Goal: Obtain resource: Download file/media

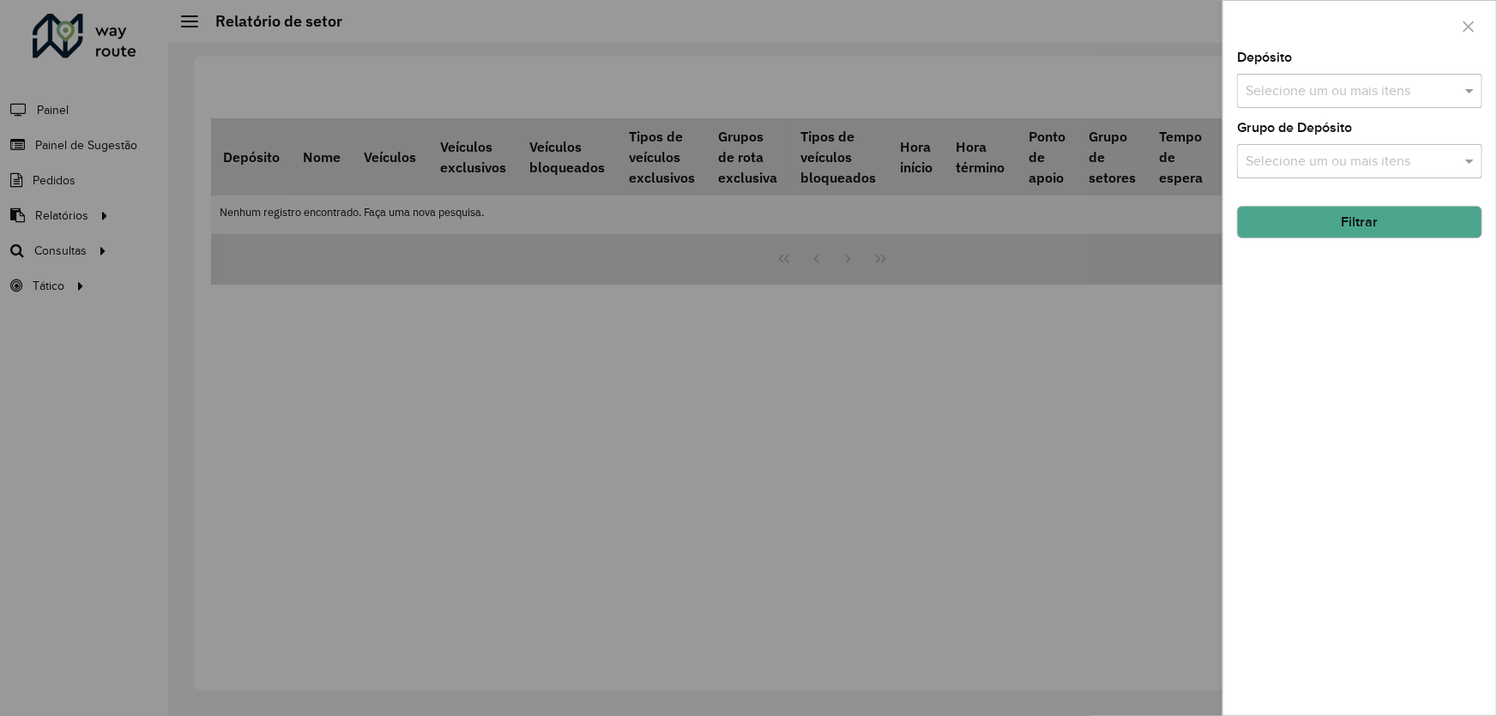
click at [300, 462] on div at bounding box center [748, 358] width 1497 height 716
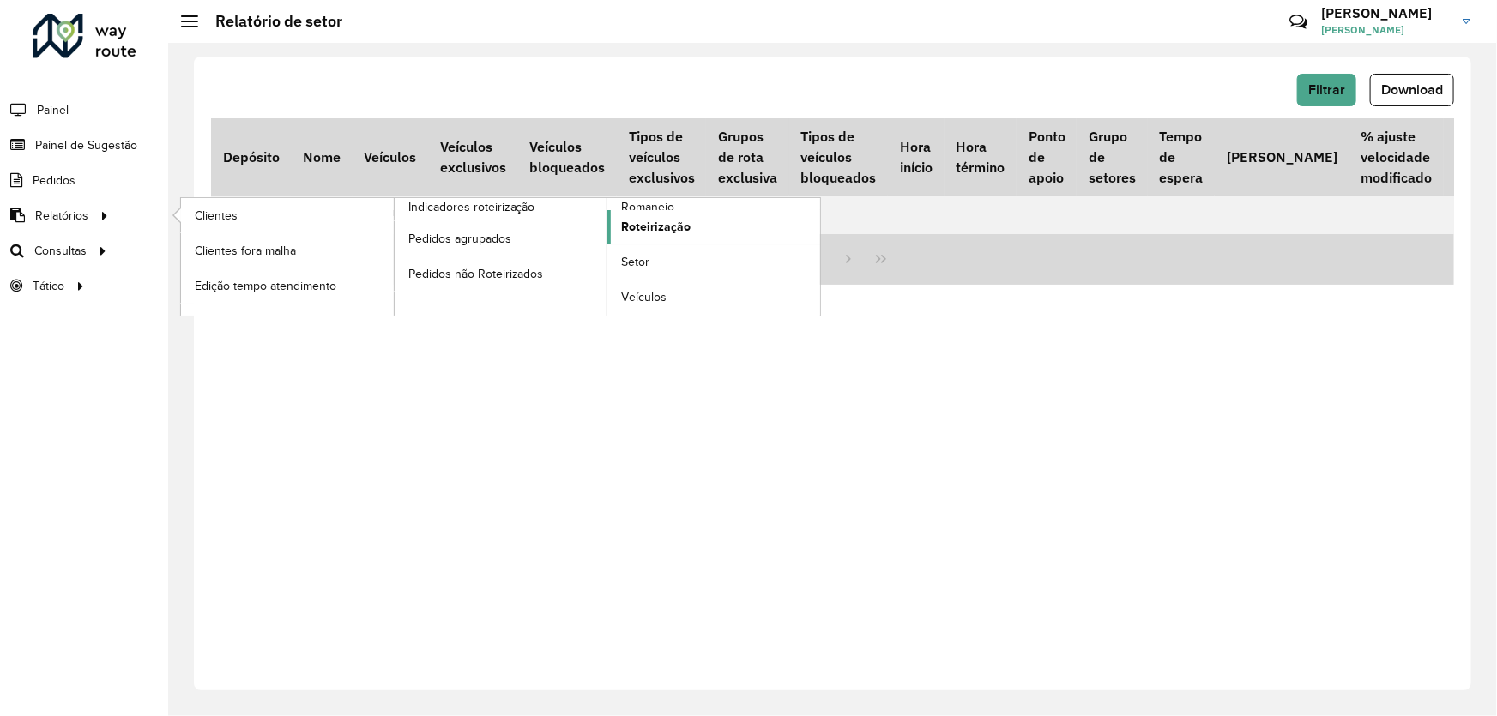
click at [738, 238] on link "Roteirização" at bounding box center [713, 227] width 213 height 34
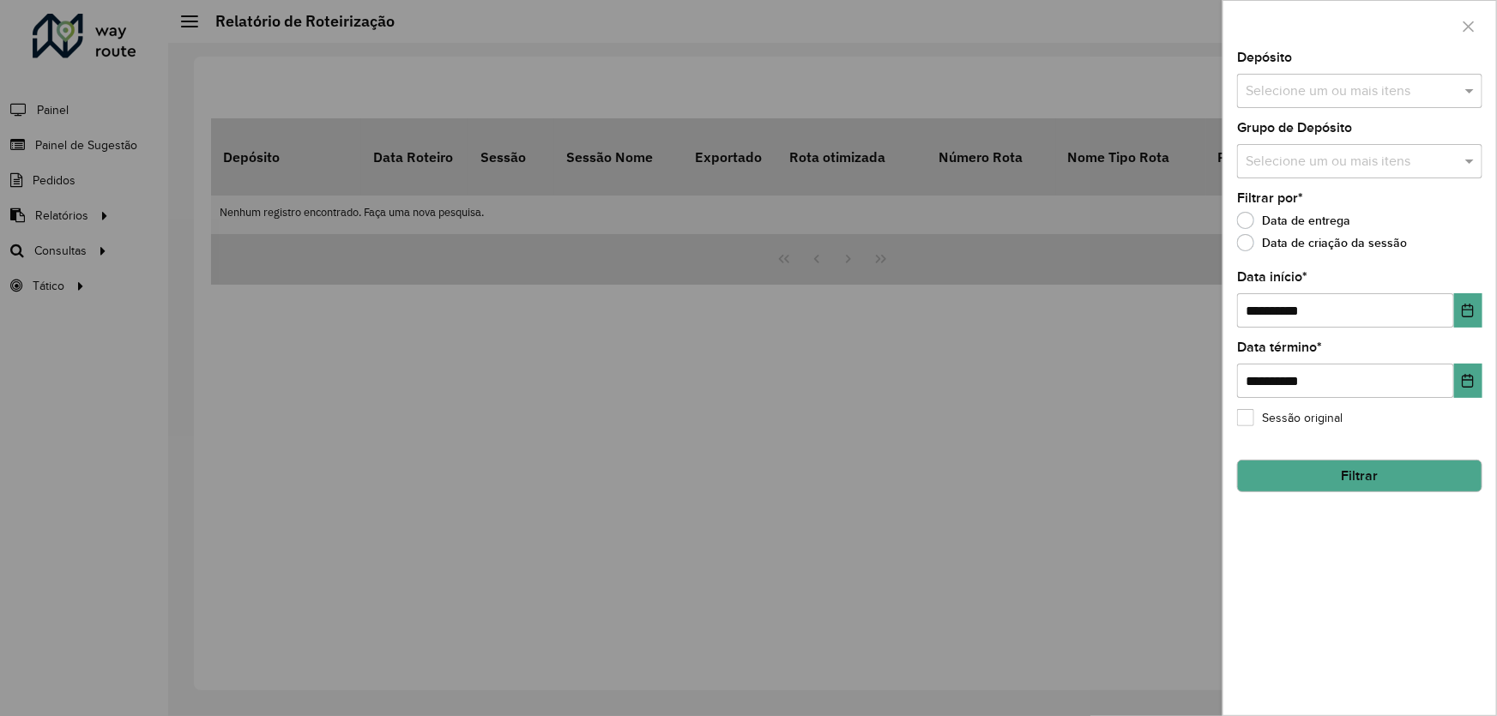
click at [1397, 82] on input "text" at bounding box center [1352, 92] width 220 height 21
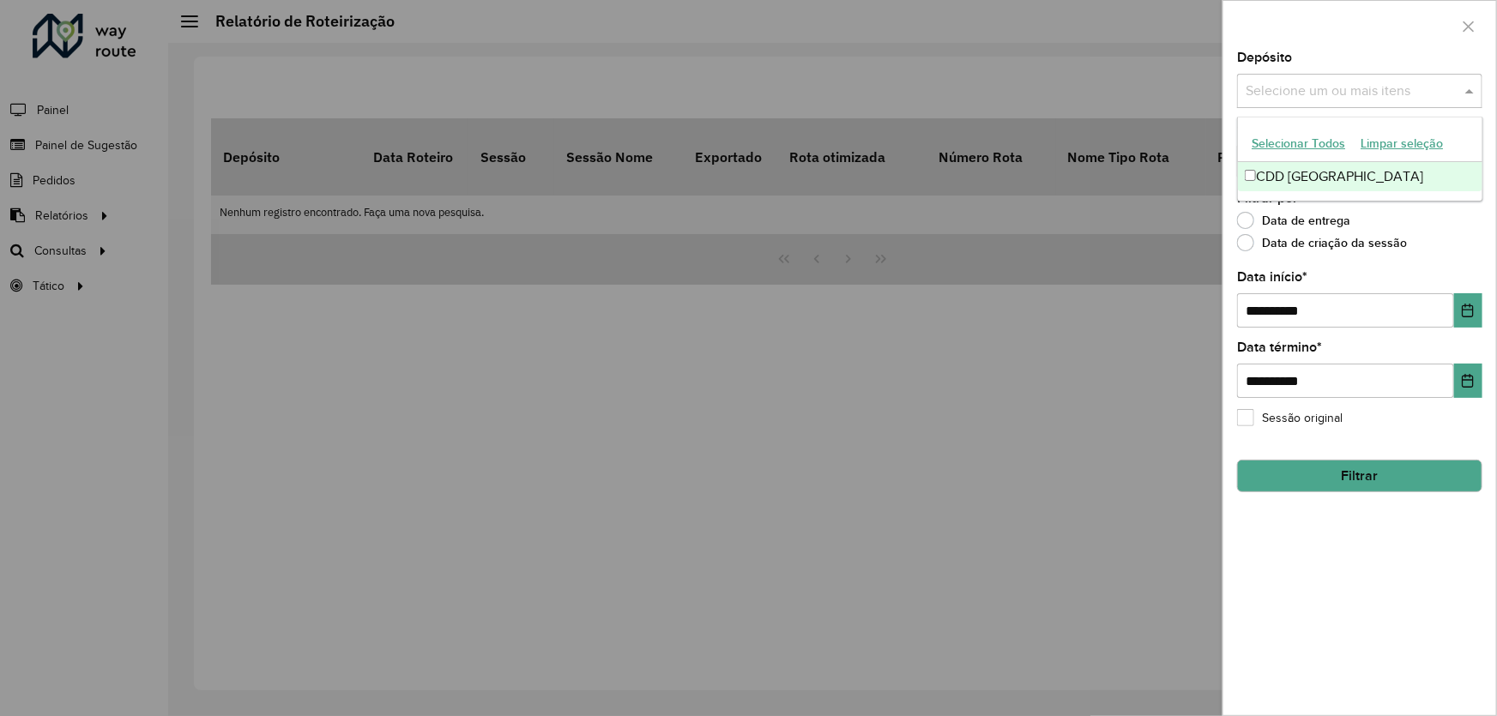
click at [1339, 183] on div "CDD [GEOGRAPHIC_DATA]" at bounding box center [1360, 176] width 244 height 29
click at [1466, 309] on icon "Choose Date" at bounding box center [1468, 311] width 14 height 14
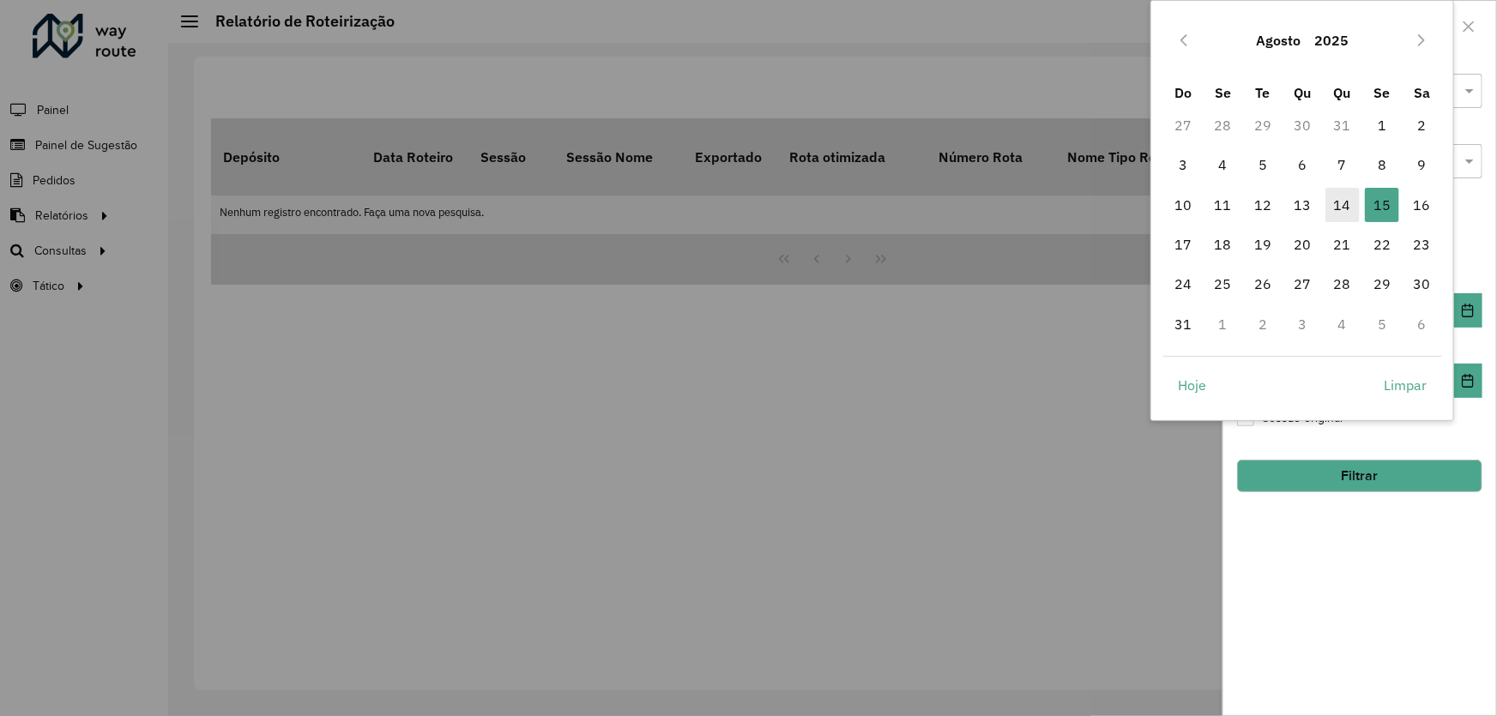
click at [1336, 191] on span "14" at bounding box center [1343, 205] width 34 height 34
type input "**********"
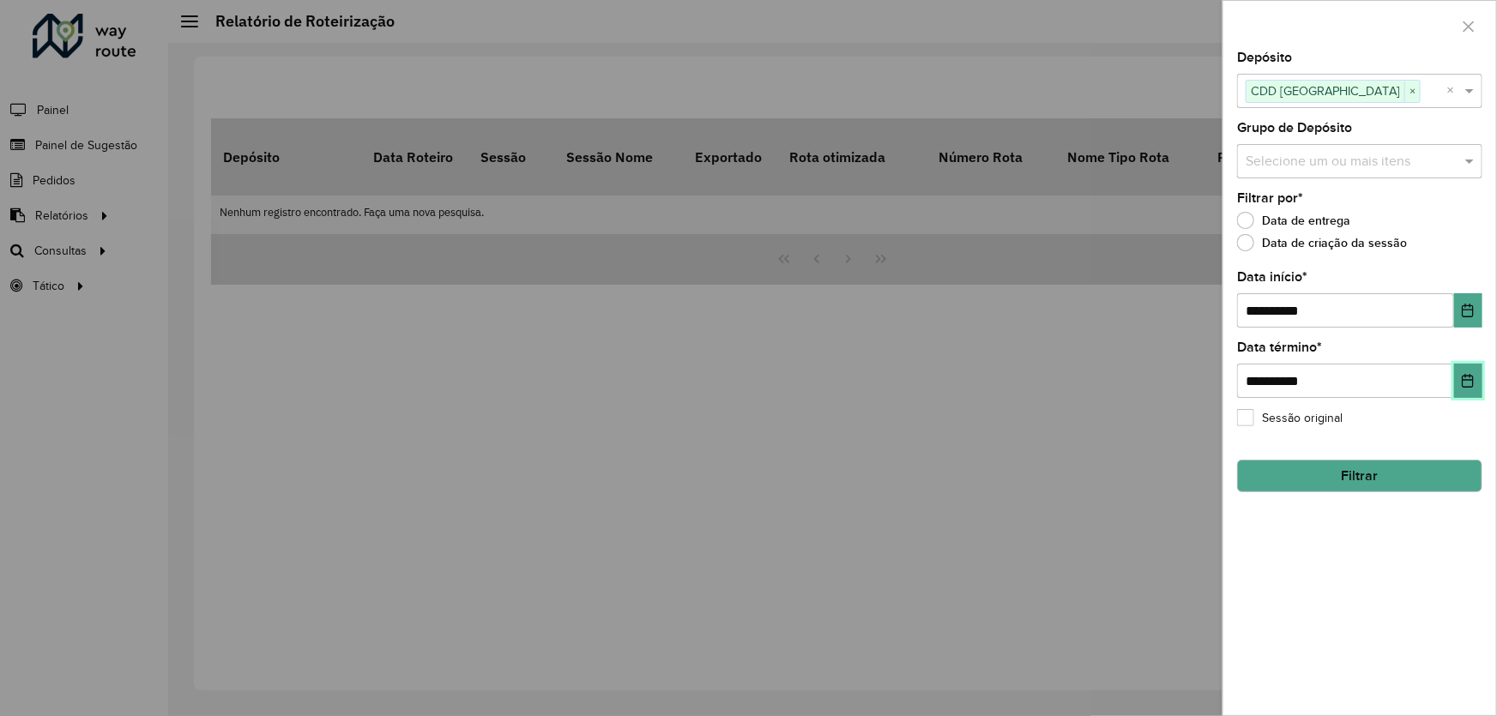
click at [1458, 365] on button "Choose Date" at bounding box center [1468, 381] width 28 height 34
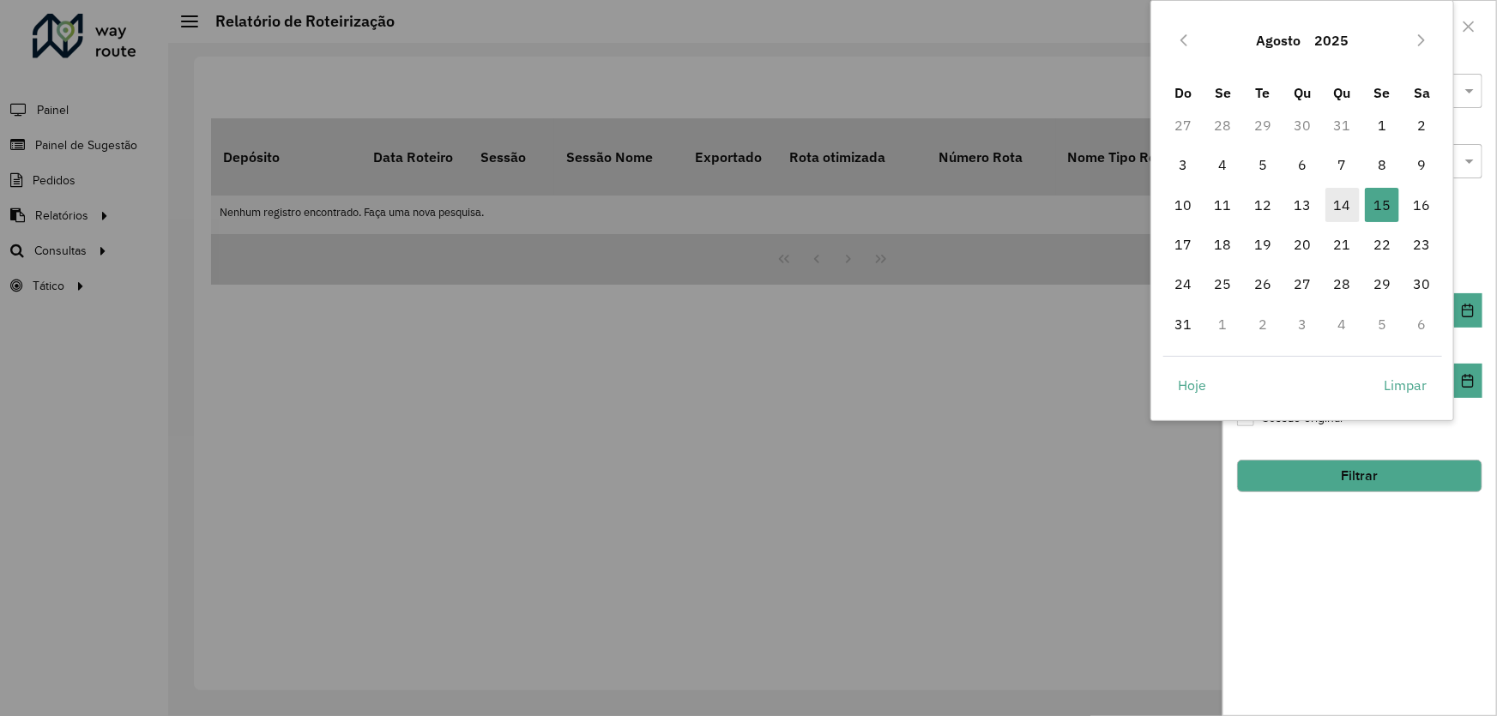
click at [1333, 194] on span "14" at bounding box center [1343, 205] width 34 height 34
type input "**********"
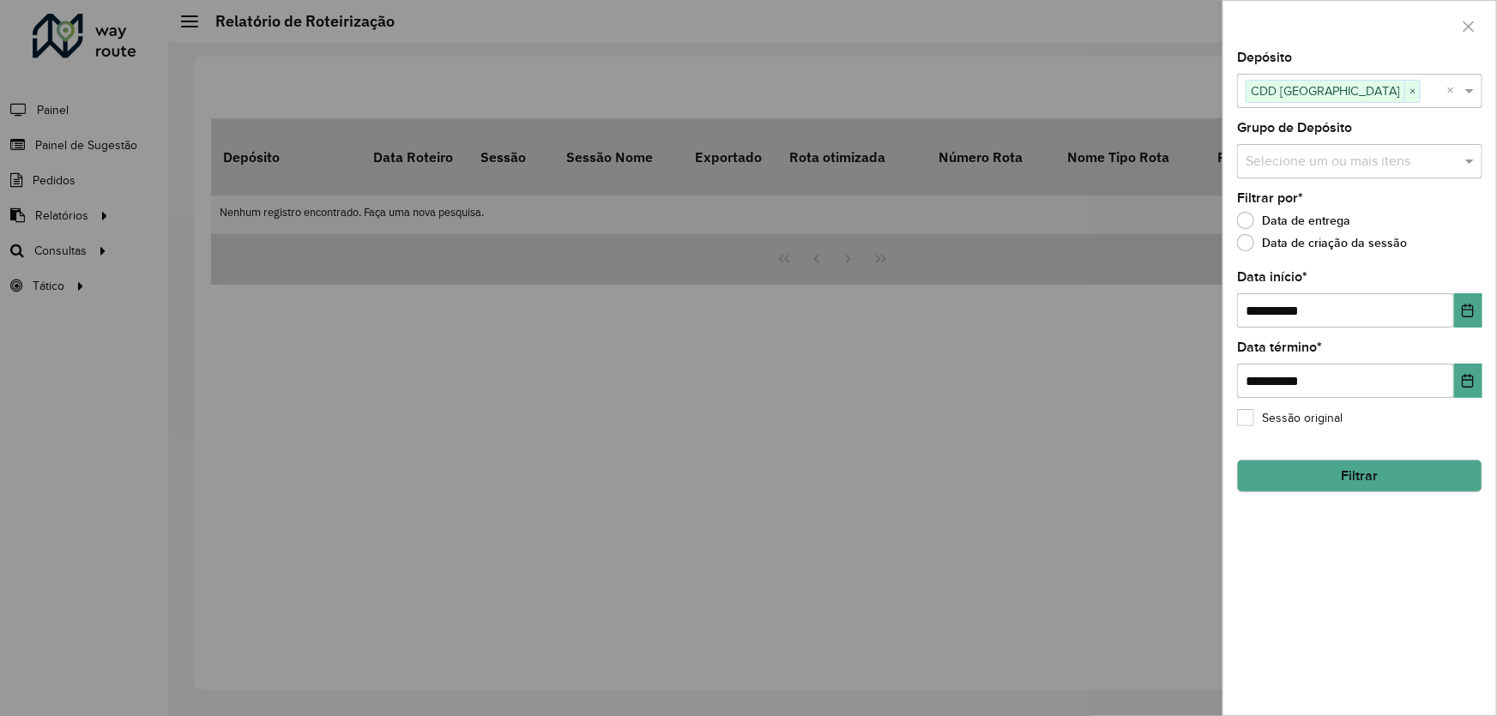
click at [1321, 157] on input "text" at bounding box center [1352, 162] width 220 height 21
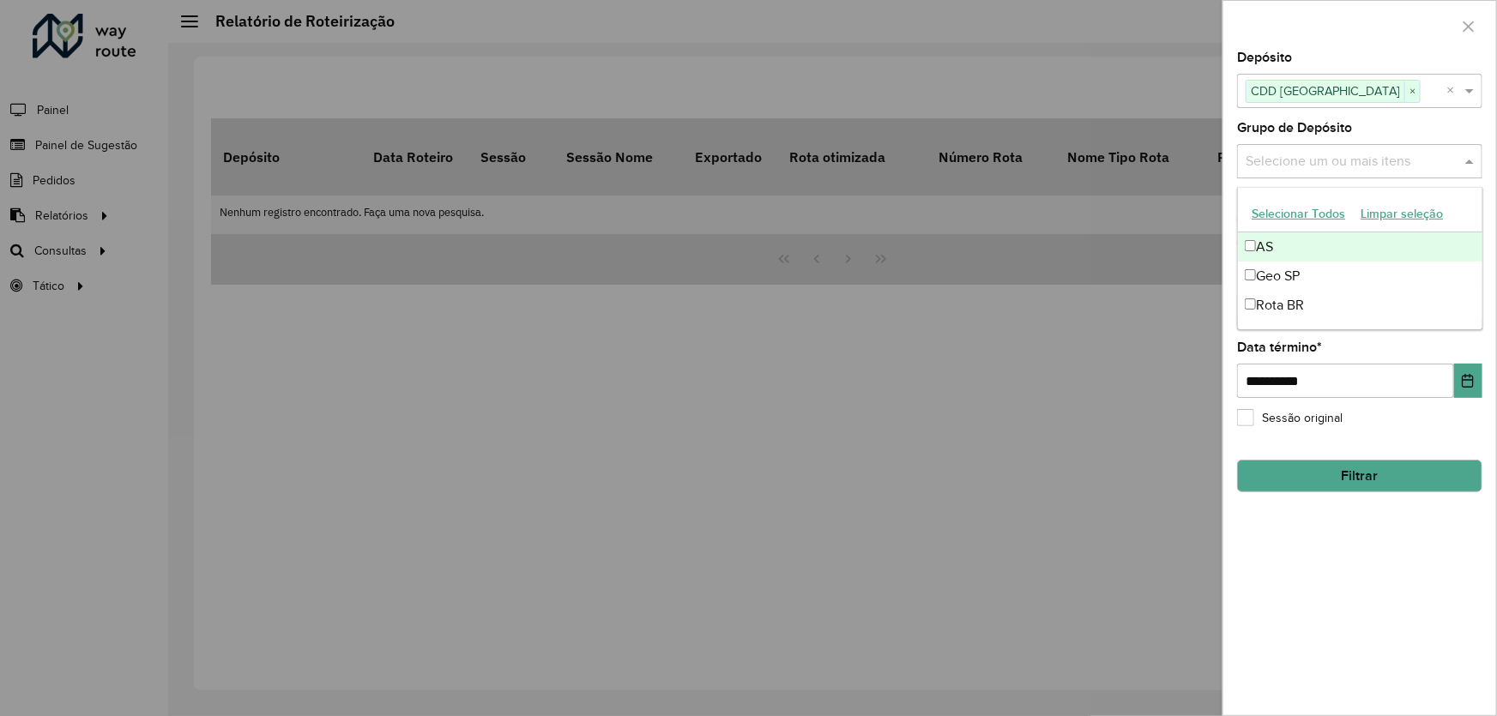
click at [1322, 157] on input "text" at bounding box center [1352, 162] width 220 height 21
click at [1337, 172] on div "Selecione um ou mais itens" at bounding box center [1359, 161] width 245 height 34
click at [1421, 133] on div "Grupo de Depósito Selecione um ou mais itens" at bounding box center [1359, 150] width 245 height 57
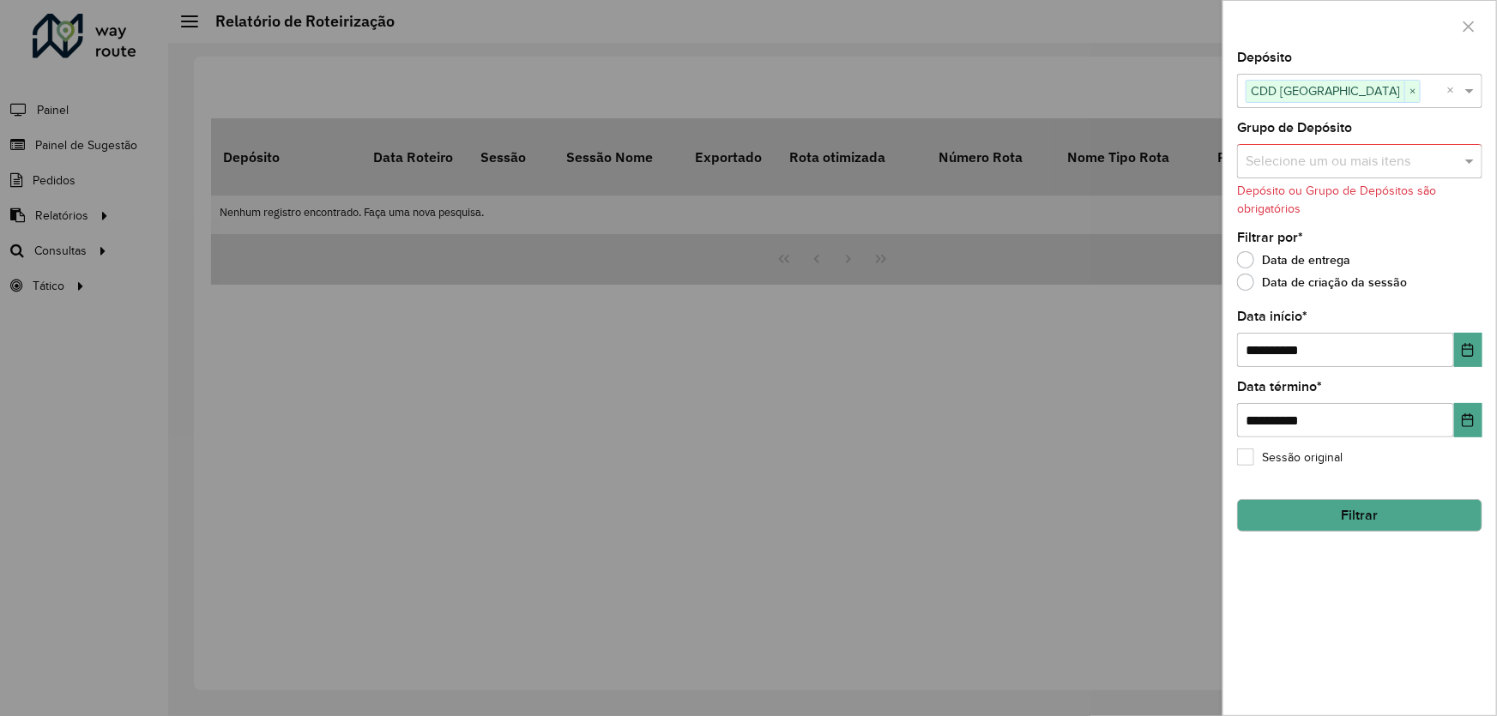
click at [1351, 172] on div "Selecione um ou mais itens" at bounding box center [1359, 161] width 245 height 34
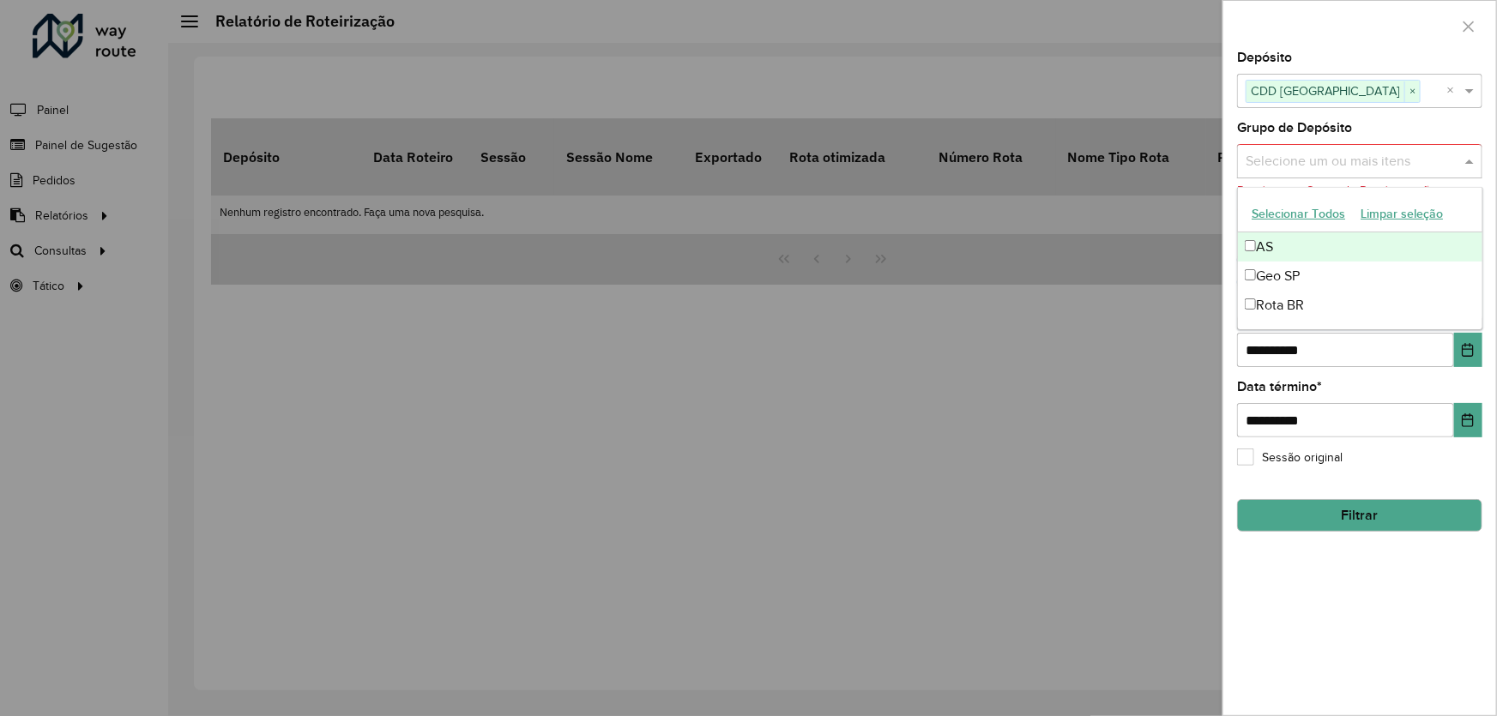
click at [1321, 210] on button "Selecionar Todos" at bounding box center [1298, 214] width 109 height 27
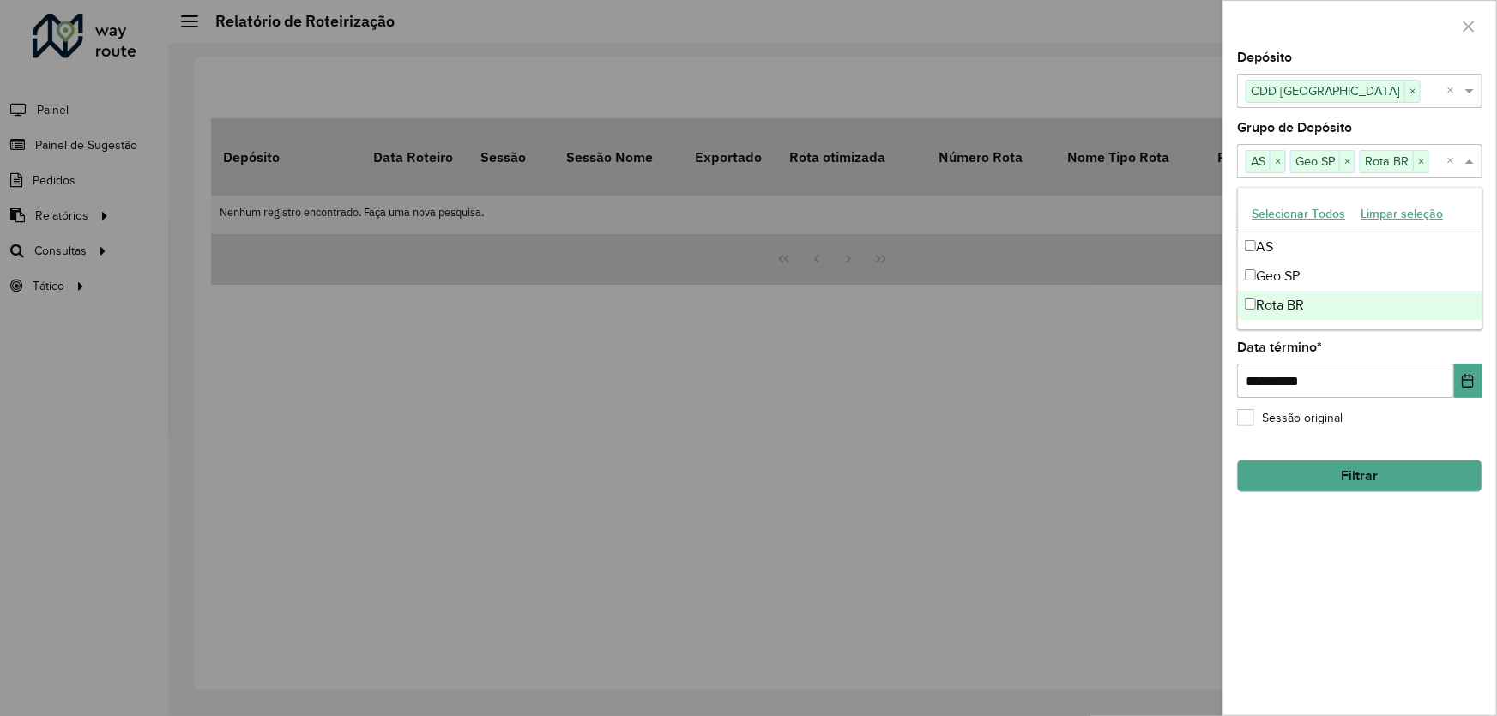
click at [1362, 552] on div "**********" at bounding box center [1360, 383] width 273 height 664
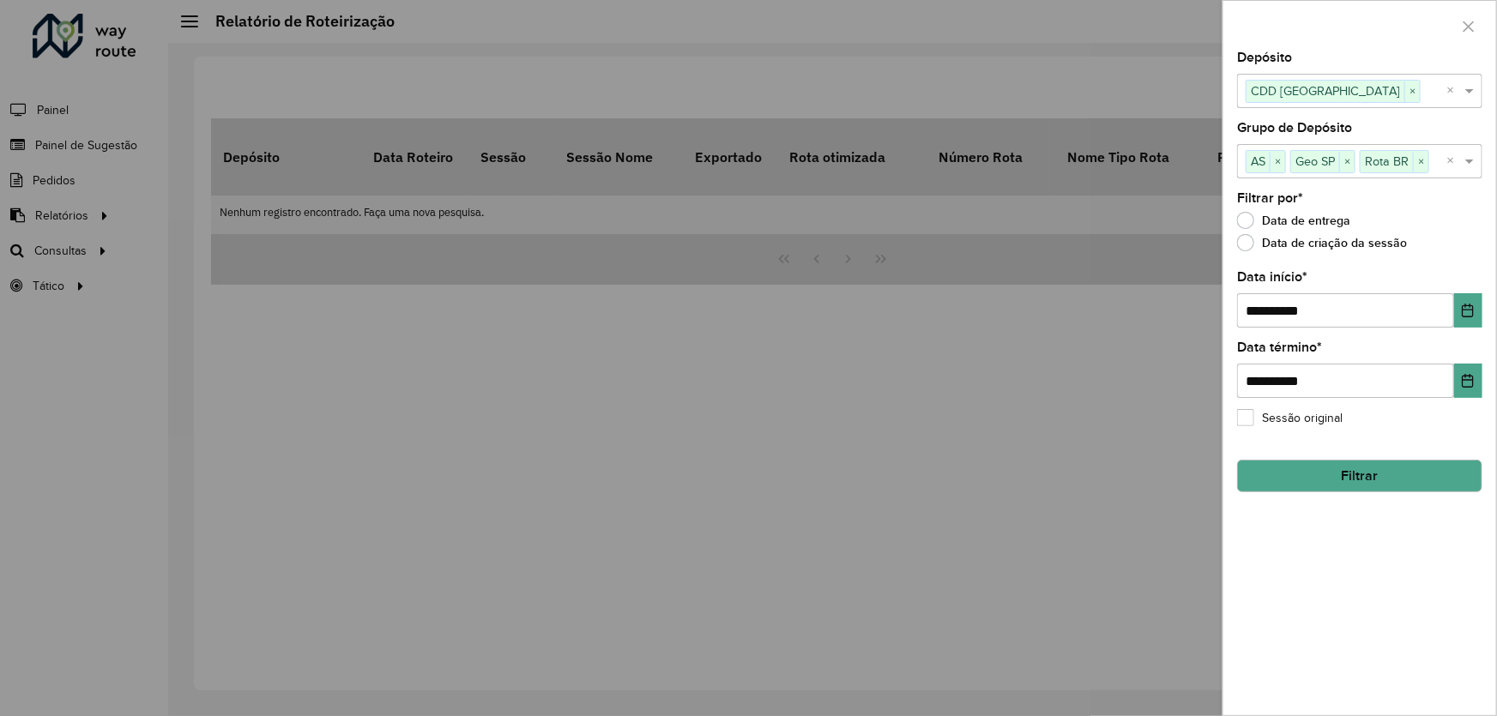
click at [1355, 479] on button "Filtrar" at bounding box center [1359, 476] width 245 height 33
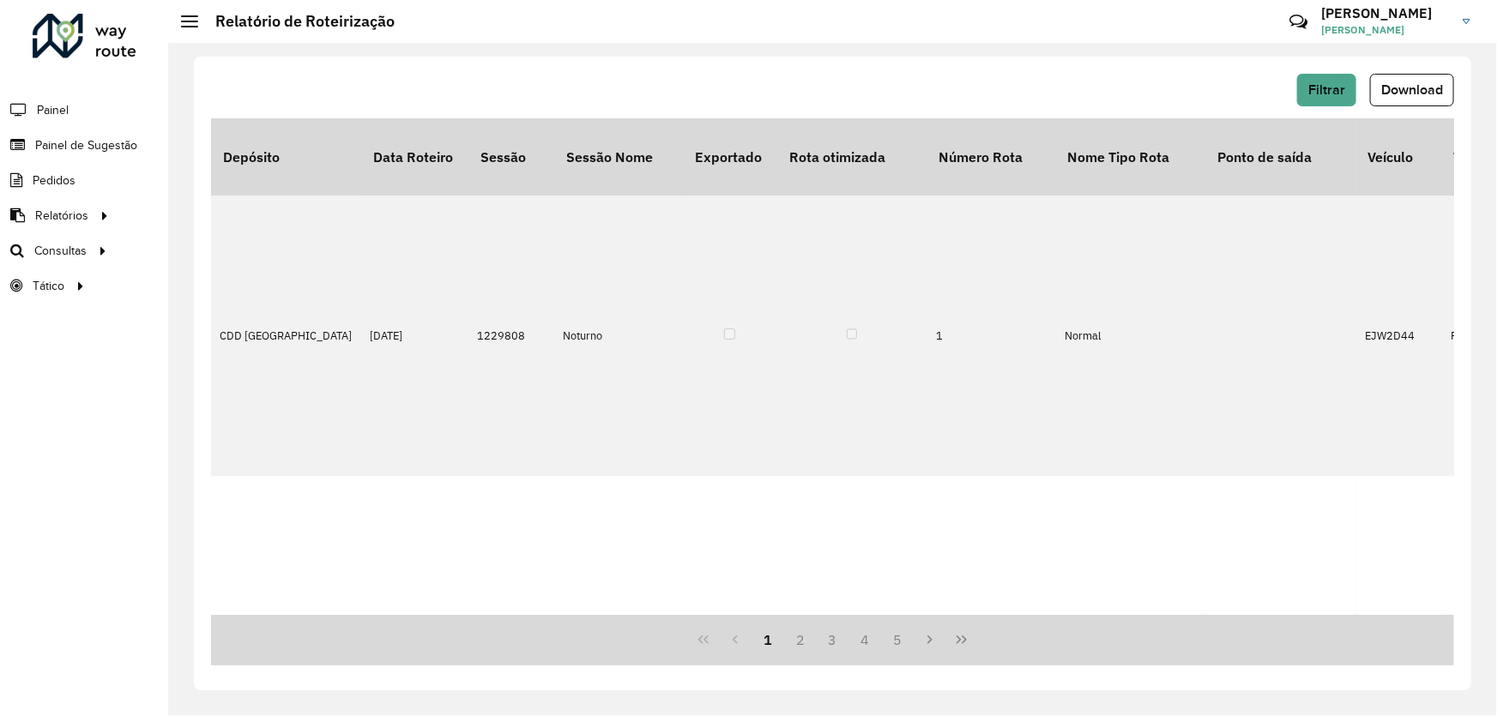
click at [1392, 88] on span "Download" at bounding box center [1412, 89] width 62 height 15
click at [1331, 85] on span "Filtrar" at bounding box center [1327, 89] width 37 height 15
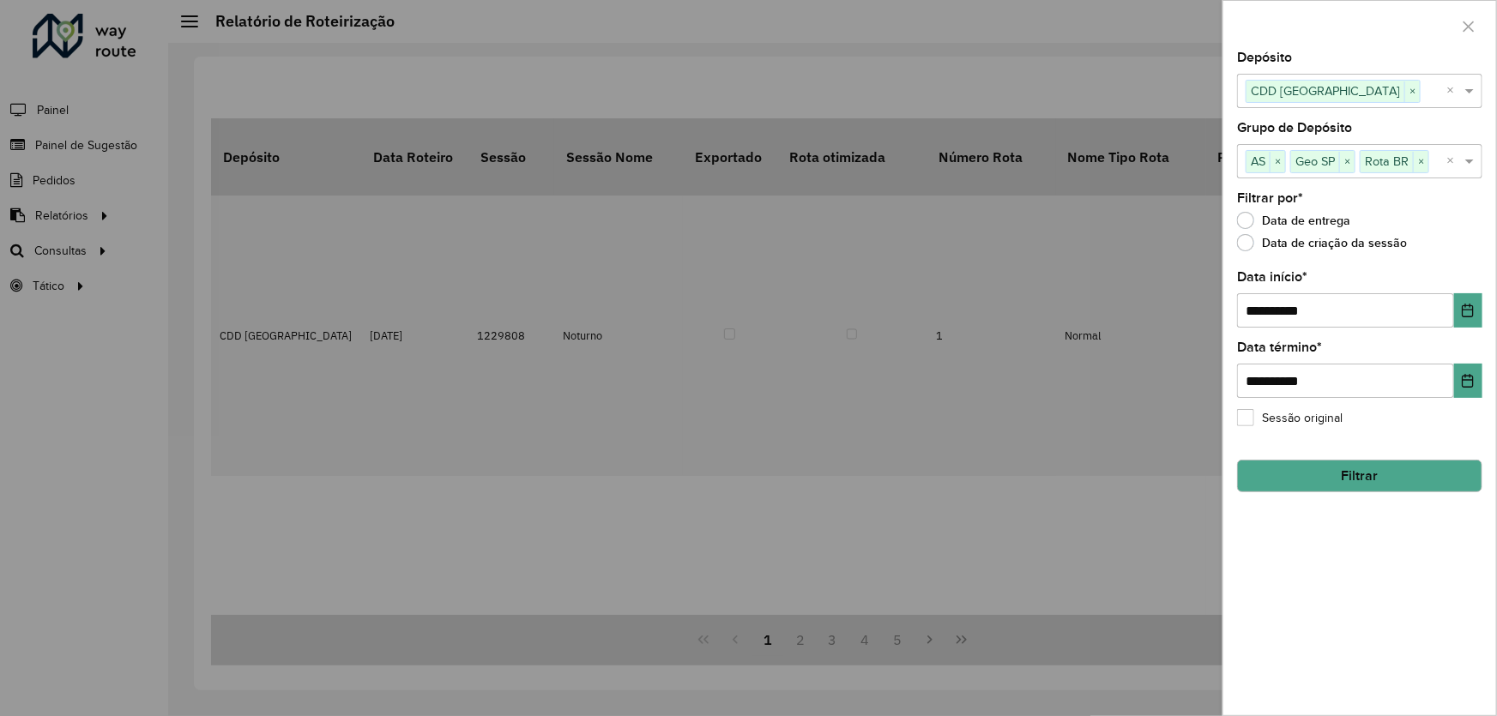
click at [1266, 247] on label "Data de criação da sessão" at bounding box center [1322, 242] width 170 height 17
click at [1396, 484] on button "Filtrar" at bounding box center [1359, 476] width 245 height 33
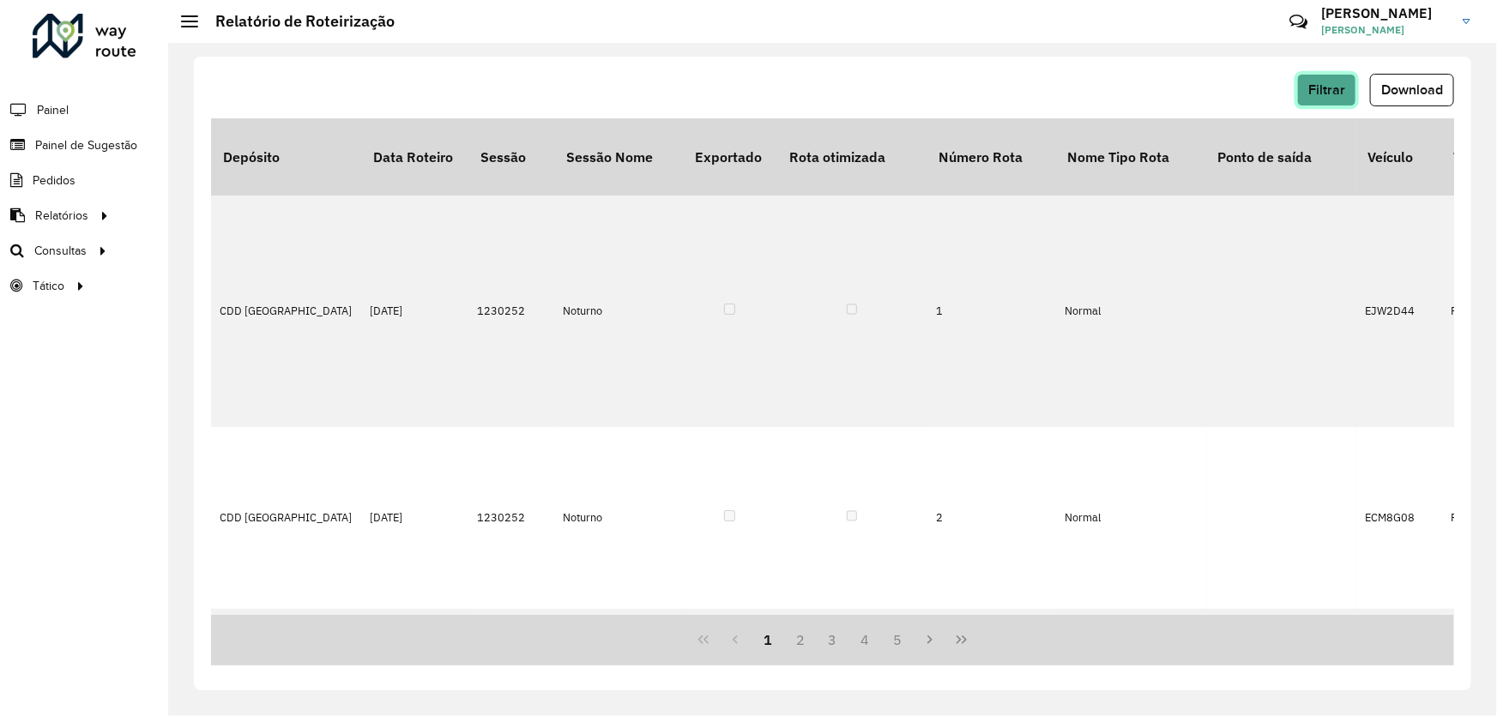
click at [1329, 82] on span "Filtrar" at bounding box center [1327, 89] width 37 height 15
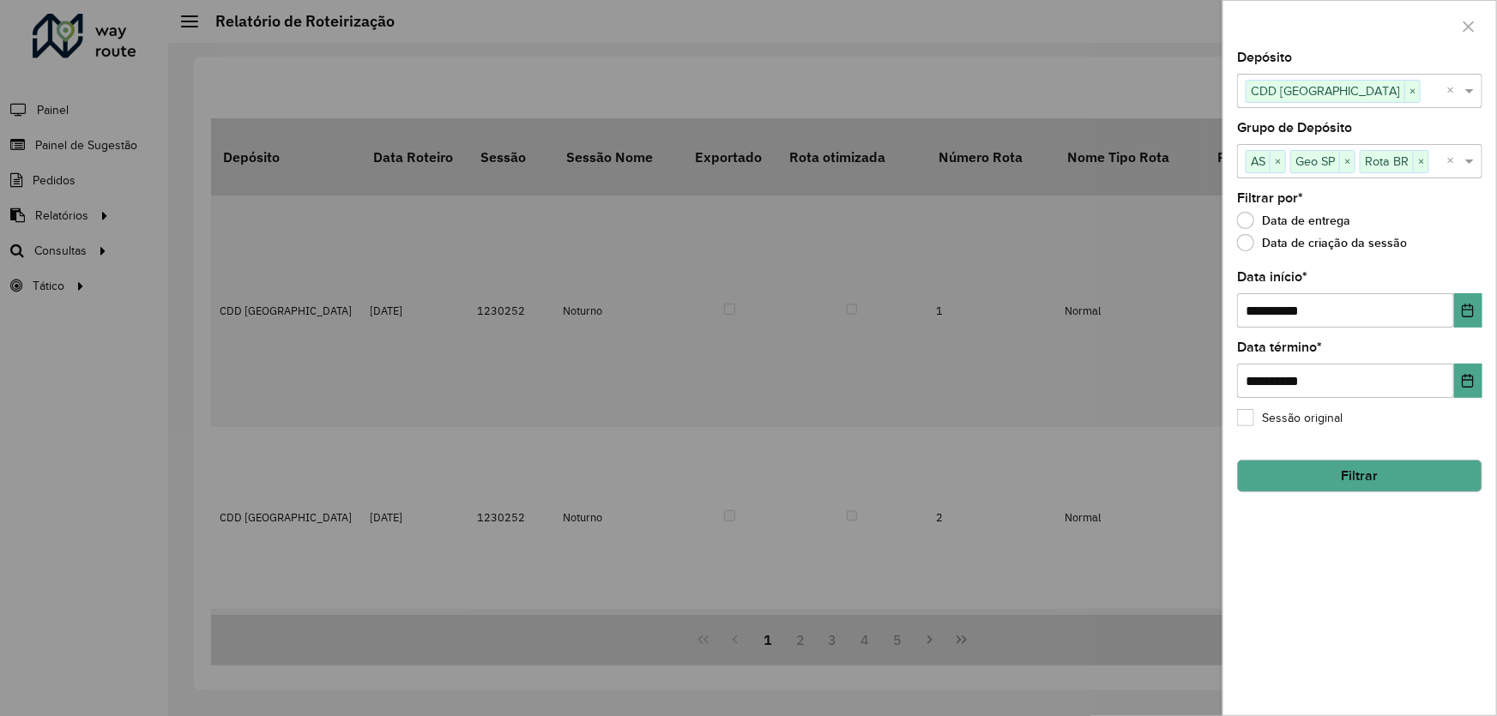
click at [1086, 57] on div at bounding box center [748, 358] width 1497 height 716
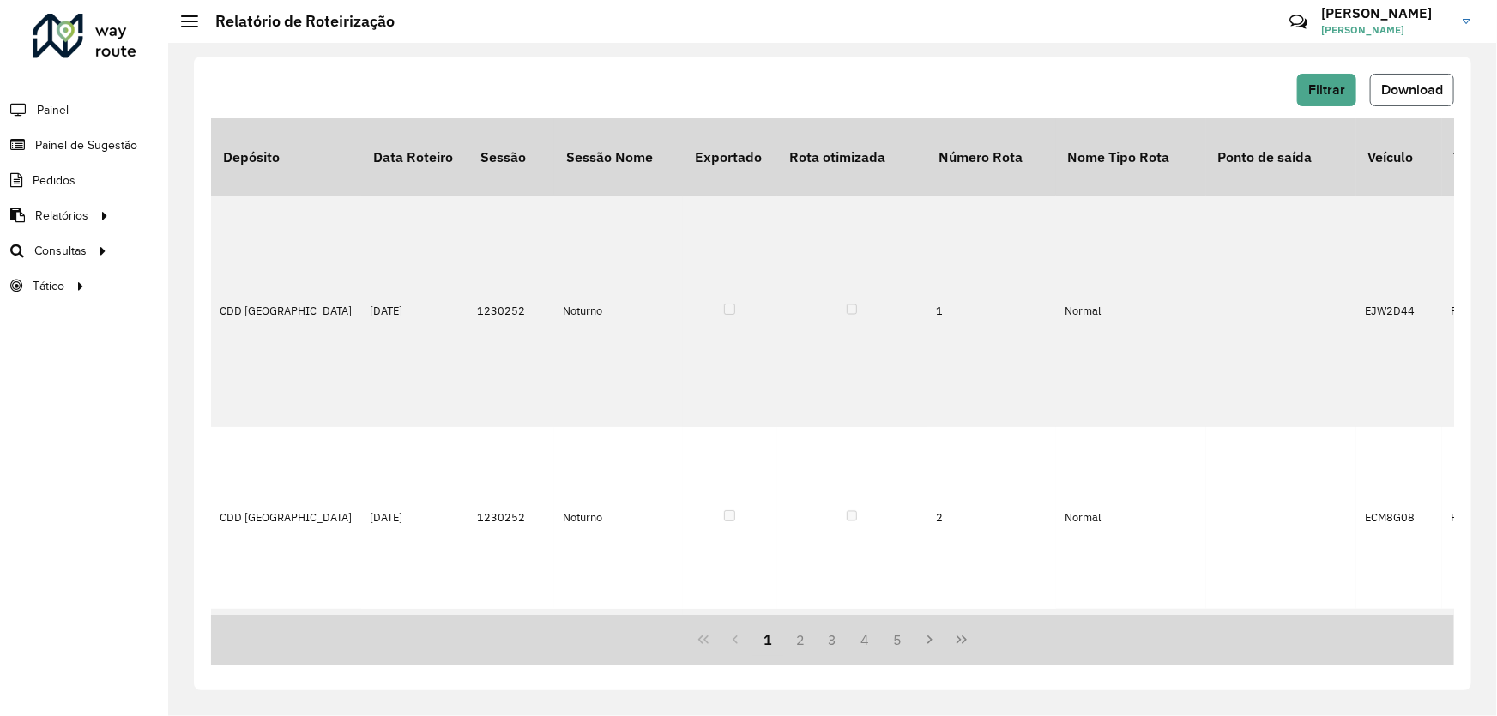
click at [1422, 78] on button "Download" at bounding box center [1412, 90] width 84 height 33
click at [1327, 87] on span "Filtrar" at bounding box center [1327, 89] width 37 height 15
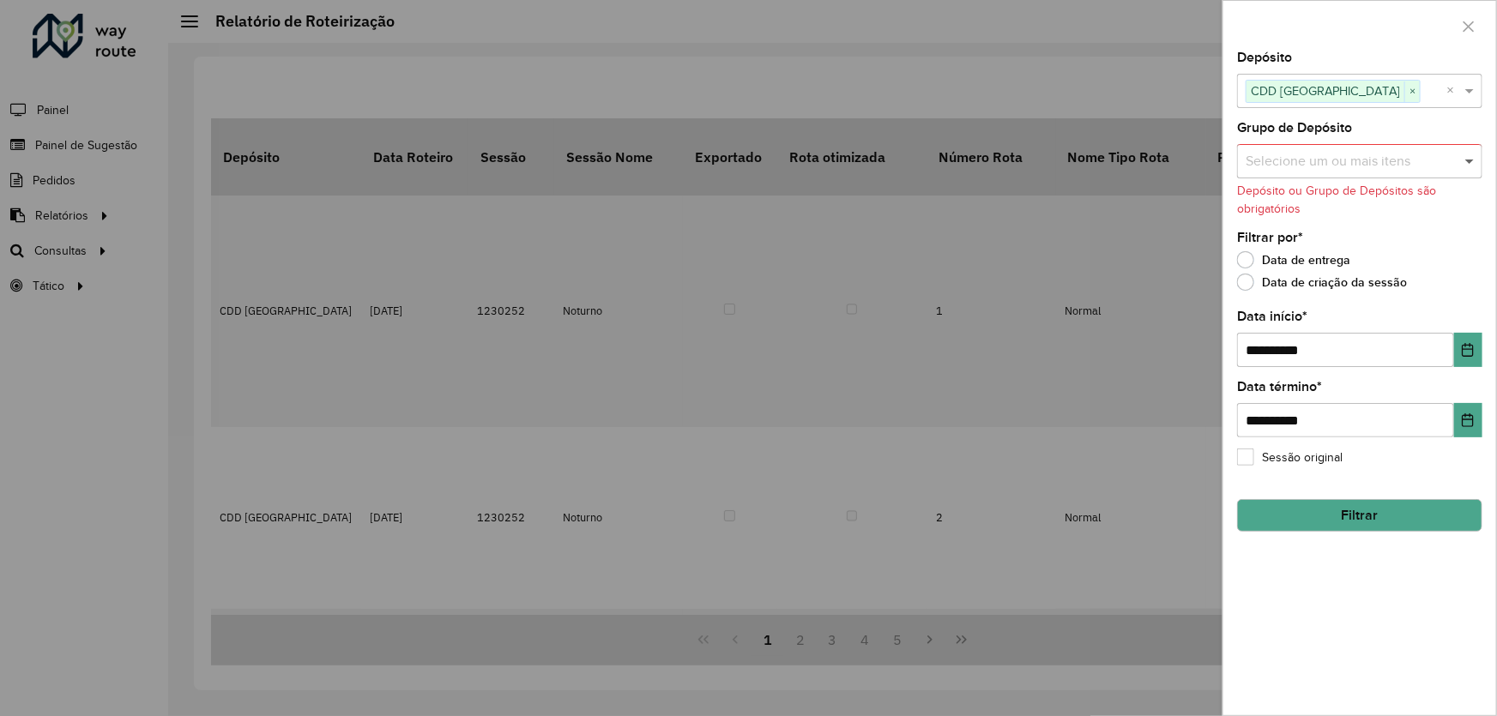
click at [1468, 158] on span at bounding box center [1471, 161] width 21 height 21
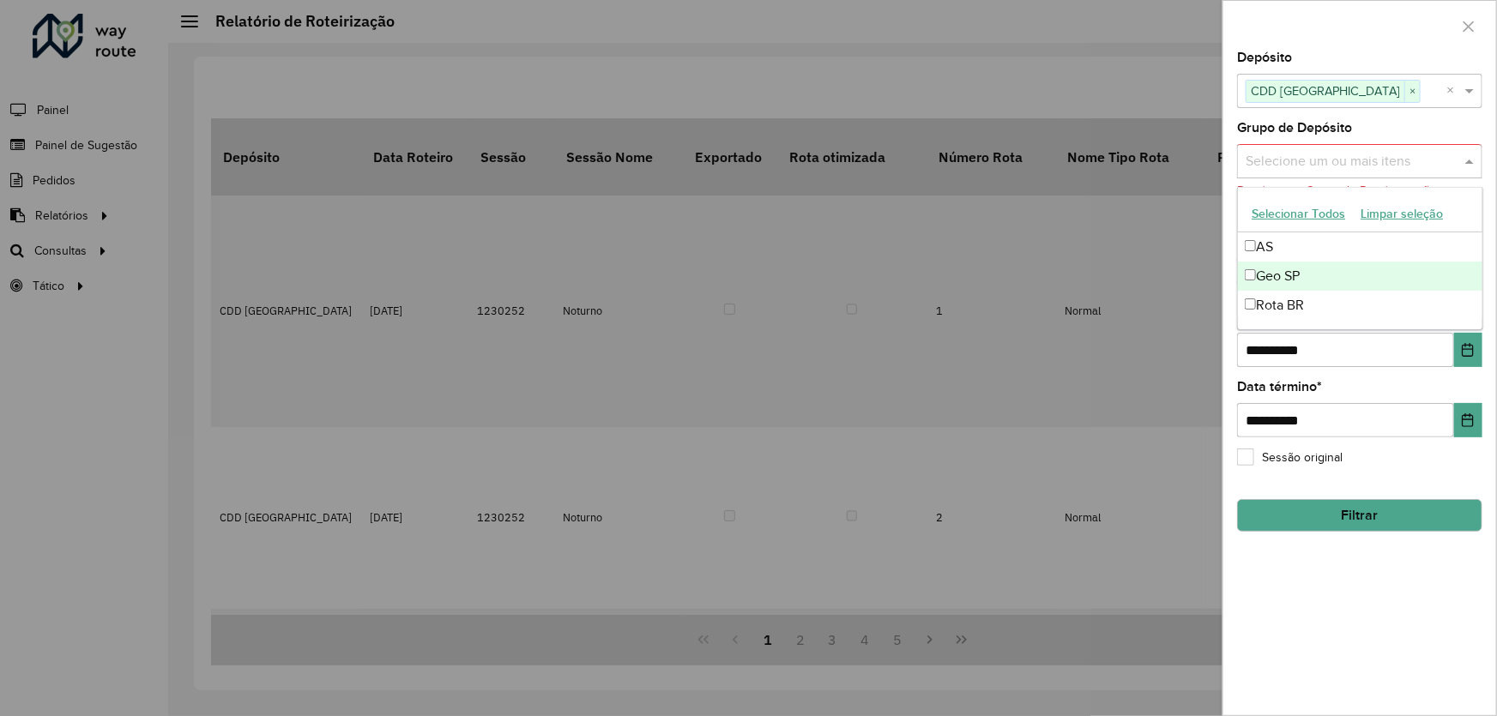
click at [1289, 271] on div "Geo SP" at bounding box center [1360, 276] width 244 height 29
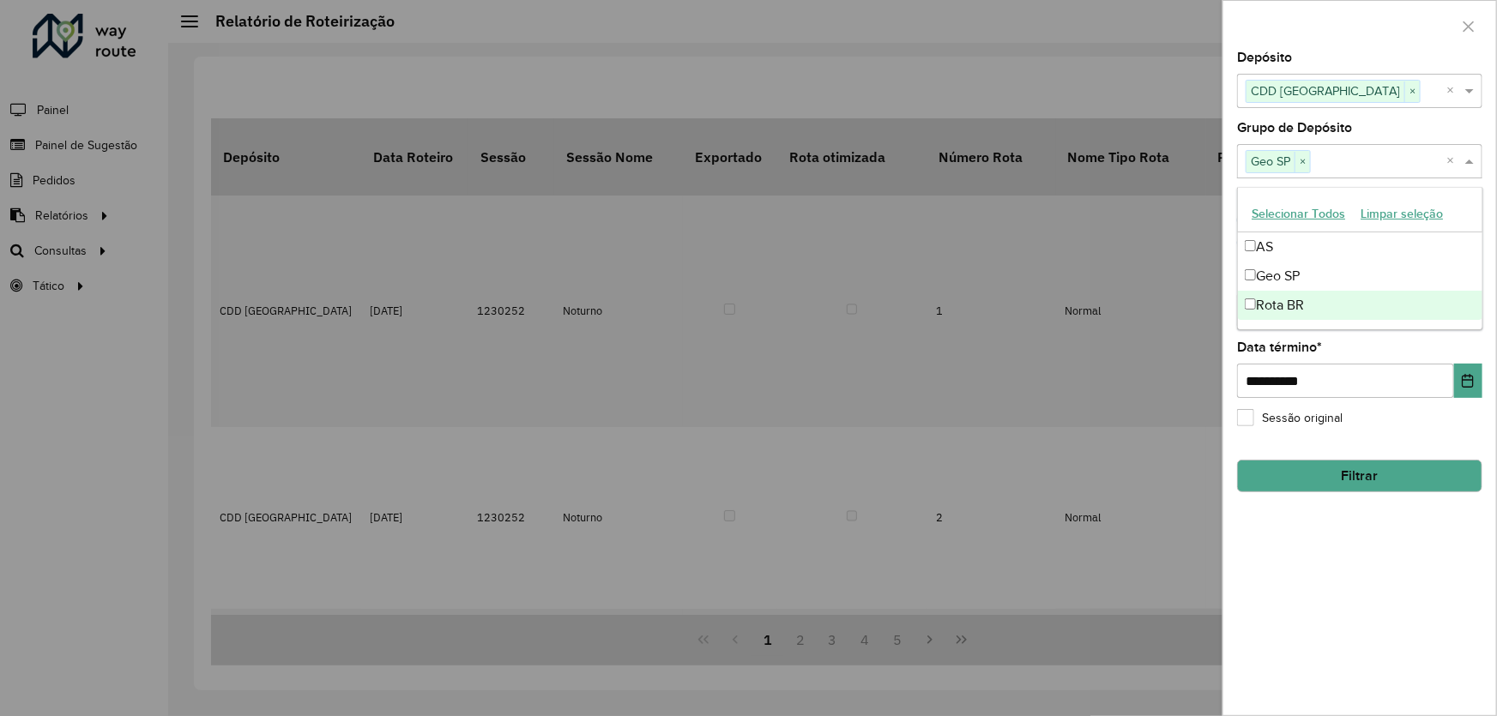
click at [1339, 572] on div "**********" at bounding box center [1360, 383] width 273 height 664
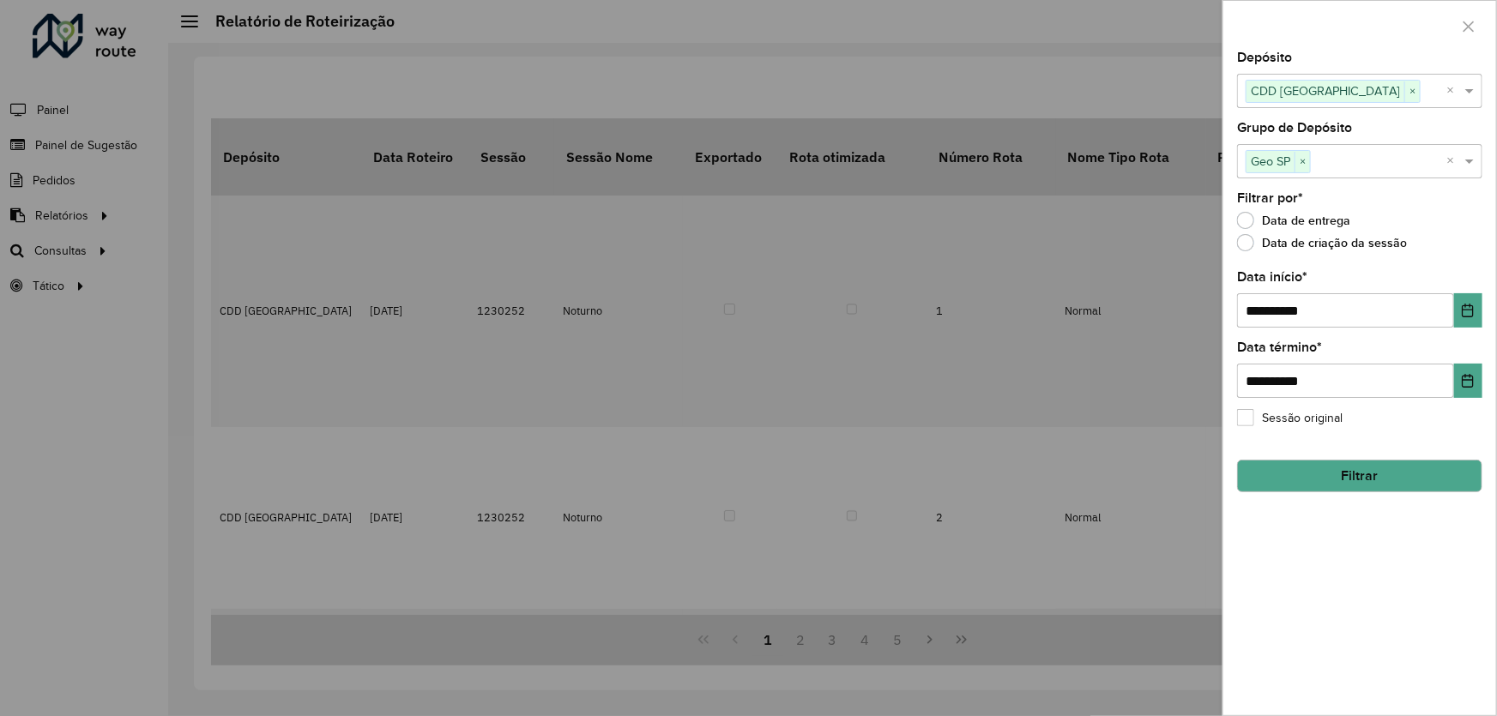
click at [1253, 416] on label "Sessão original" at bounding box center [1290, 418] width 106 height 18
click at [1336, 470] on button "Filtrar" at bounding box center [1359, 476] width 245 height 33
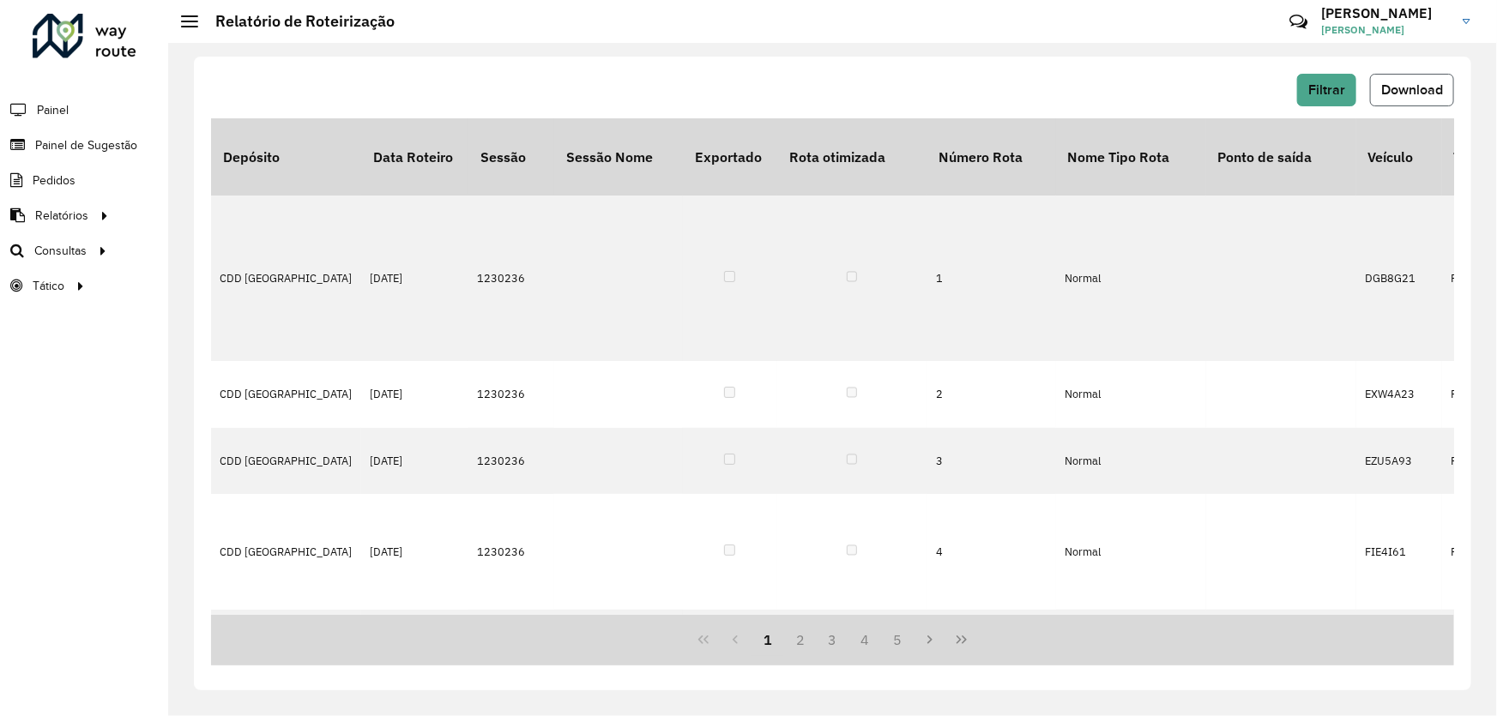
click at [1414, 85] on span "Download" at bounding box center [1412, 89] width 62 height 15
click at [1327, 89] on span "Filtrar" at bounding box center [1327, 89] width 37 height 15
